Goal: Information Seeking & Learning: Find specific fact

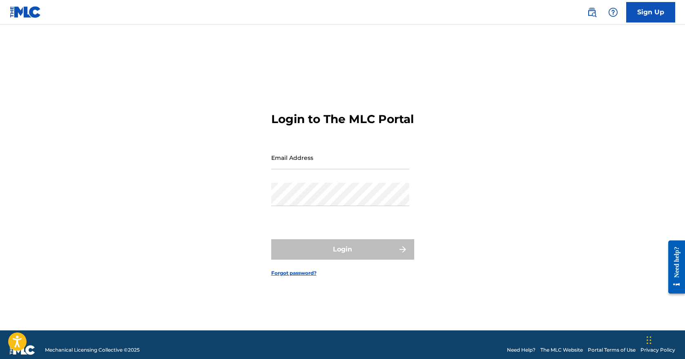
type input "[EMAIL_ADDRESS][PERSON_NAME][DOMAIN_NAME]"
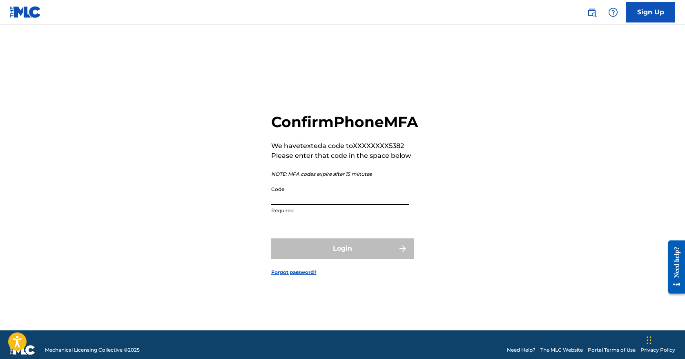
click at [379, 202] on input "Code" at bounding box center [340, 193] width 138 height 23
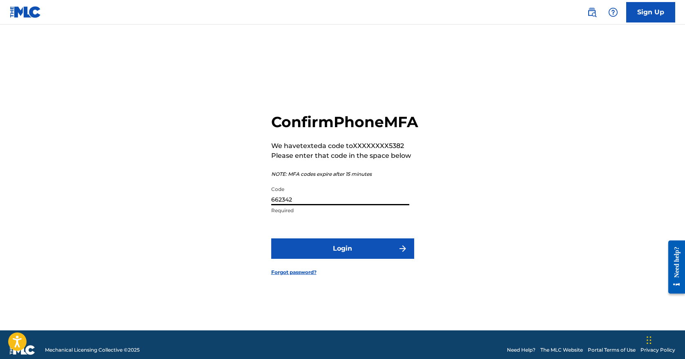
type input "662342"
click at [271, 238] on button "Login" at bounding box center [342, 248] width 143 height 20
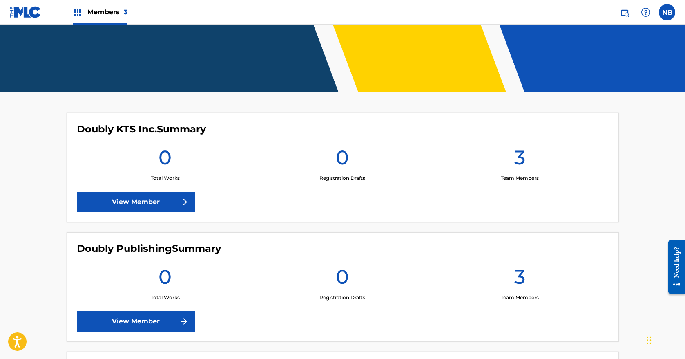
scroll to position [294, 0]
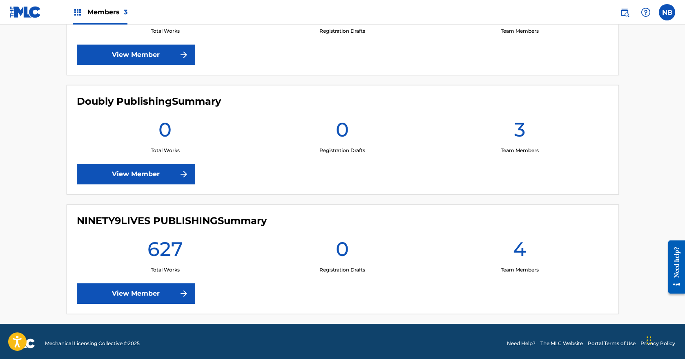
click at [161, 167] on link "View Member" at bounding box center [136, 174] width 118 height 20
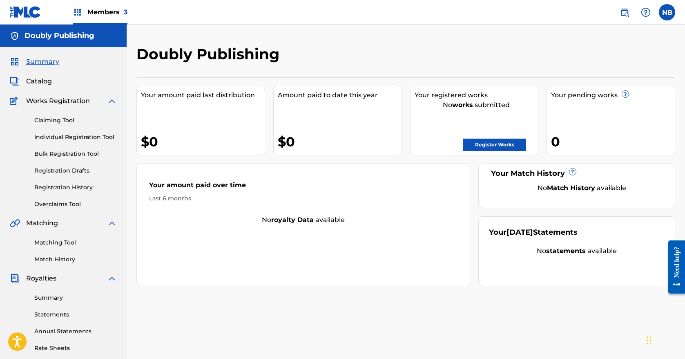
click at [501, 140] on link "Register Works" at bounding box center [494, 144] width 63 height 12
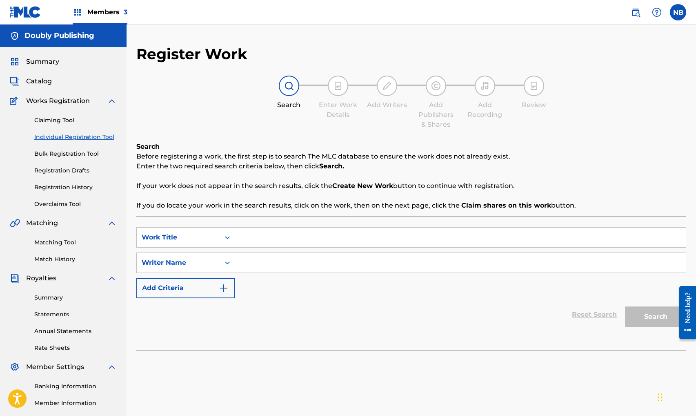
click at [60, 152] on link "Bulk Registration Tool" at bounding box center [75, 153] width 82 height 9
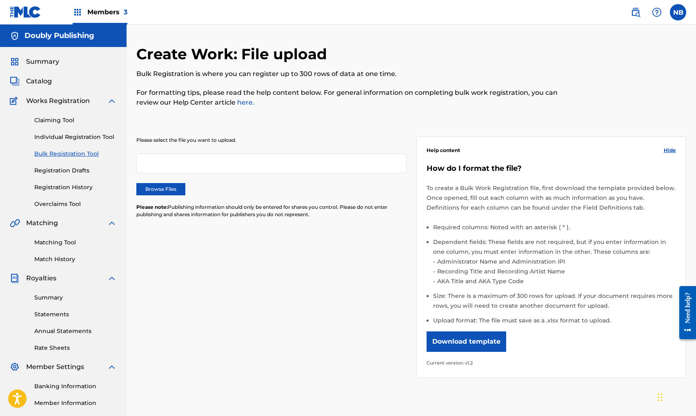
click at [490, 336] on button "Download template" at bounding box center [467, 341] width 80 height 20
click at [635, 11] on img at bounding box center [636, 12] width 10 height 10
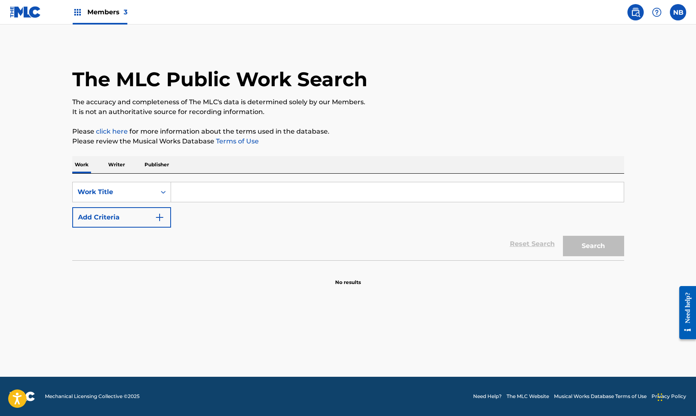
click at [158, 165] on p "Publisher" at bounding box center [156, 164] width 29 height 17
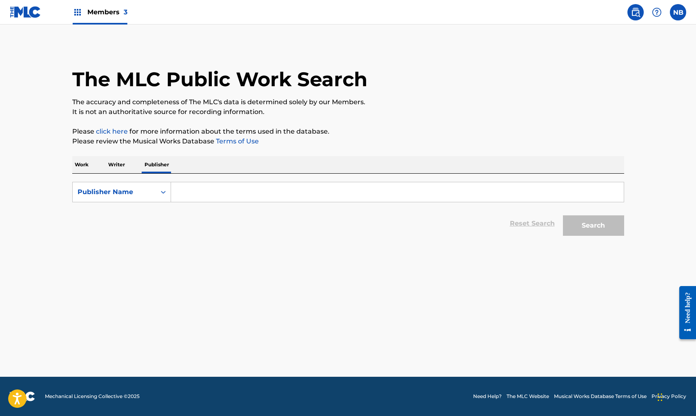
click at [210, 196] on input "Search Form" at bounding box center [397, 192] width 453 height 20
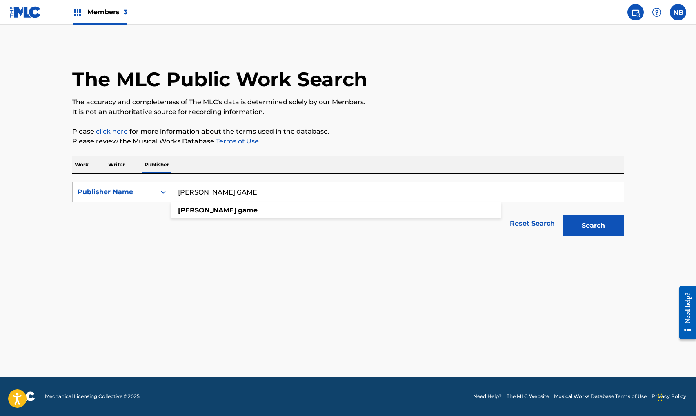
type input "[PERSON_NAME] GAME"
click at [563, 215] on button "Search" at bounding box center [593, 225] width 61 height 20
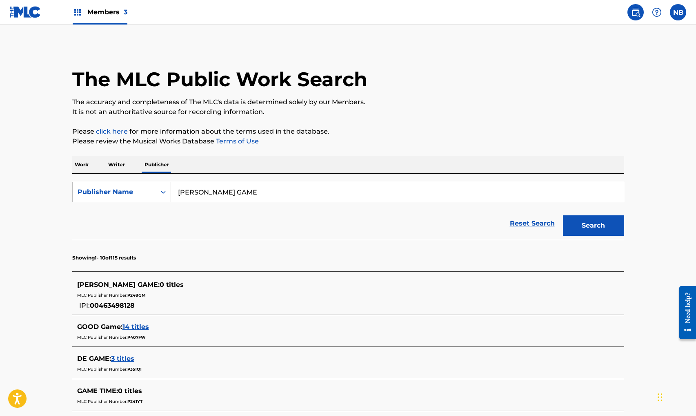
click at [118, 305] on span "00463498128" at bounding box center [112, 305] width 45 height 8
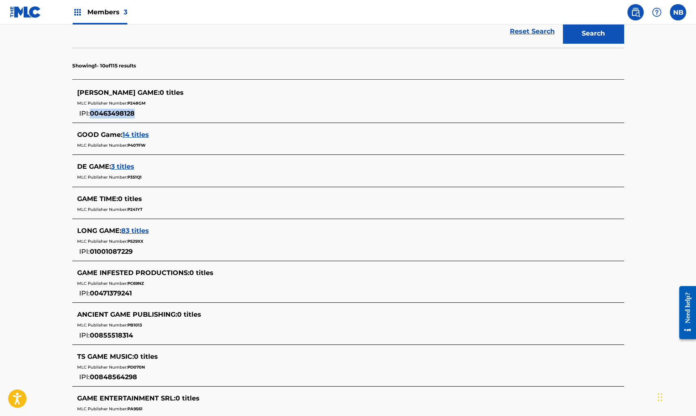
scroll to position [196, 0]
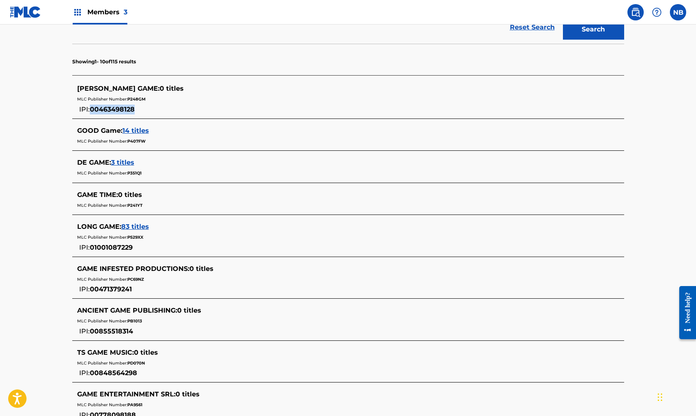
copy span "00463498128"
click at [135, 101] on span "P248GM" at bounding box center [136, 98] width 18 height 5
copy span "P248GM"
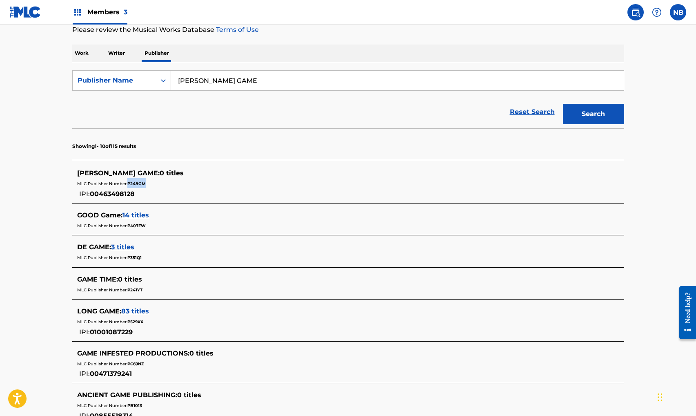
scroll to position [90, 0]
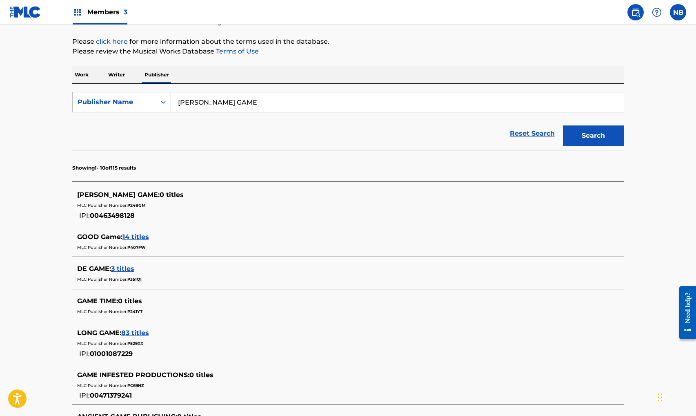
drag, startPoint x: 324, startPoint y: 168, endPoint x: 324, endPoint y: 174, distance: 5.7
click at [324, 168] on section "Showing 1 - 10 of 115 results" at bounding box center [348, 165] width 552 height 31
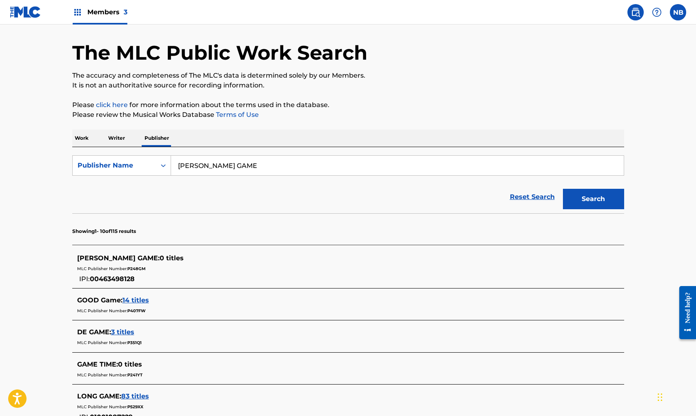
scroll to position [0, 0]
